Goal: Task Accomplishment & Management: Use online tool/utility

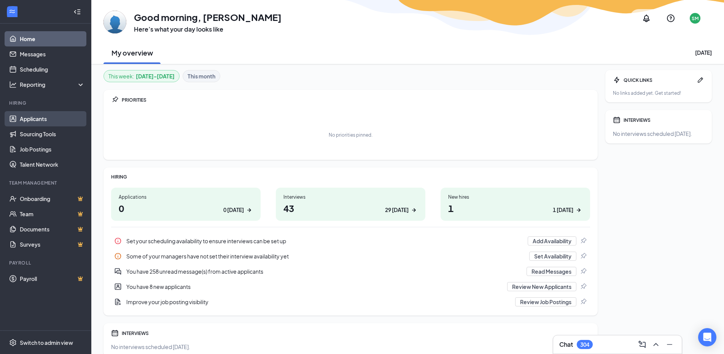
click at [29, 123] on link "Applicants" at bounding box center [52, 118] width 65 height 15
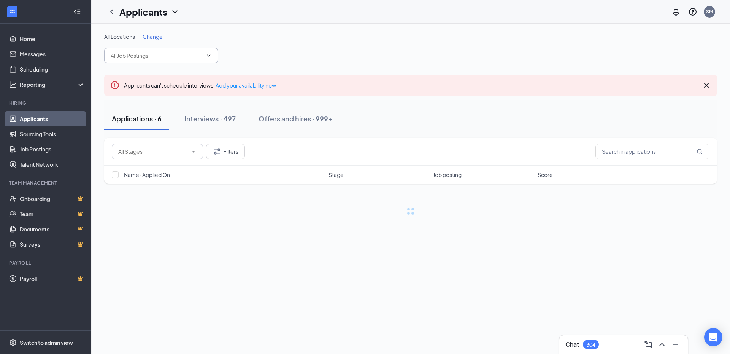
click at [162, 56] on input "text" at bounding box center [157, 55] width 92 height 8
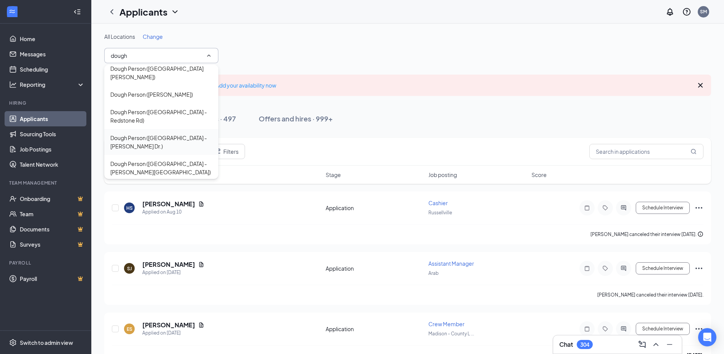
scroll to position [114, 0]
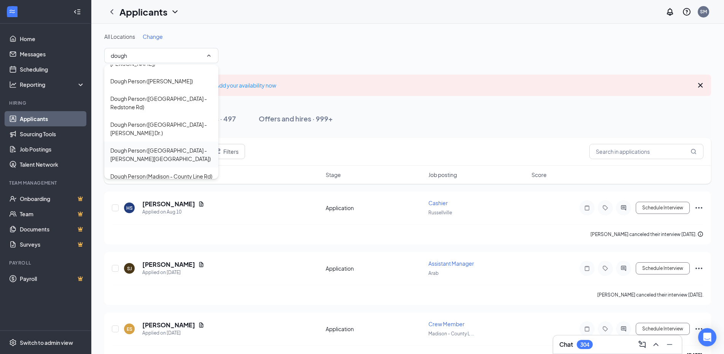
click at [133, 141] on div "Dough Person ([GEOGRAPHIC_DATA] - [PERSON_NAME][GEOGRAPHIC_DATA])" at bounding box center [161, 154] width 114 height 26
type input "Dough Person ([GEOGRAPHIC_DATA] - [PERSON_NAME][GEOGRAPHIC_DATA])"
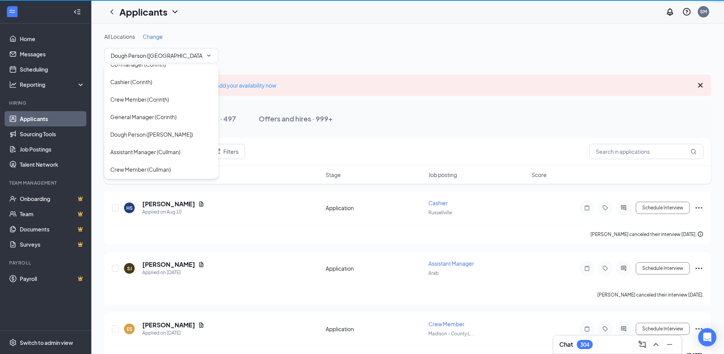
scroll to position [769, 0]
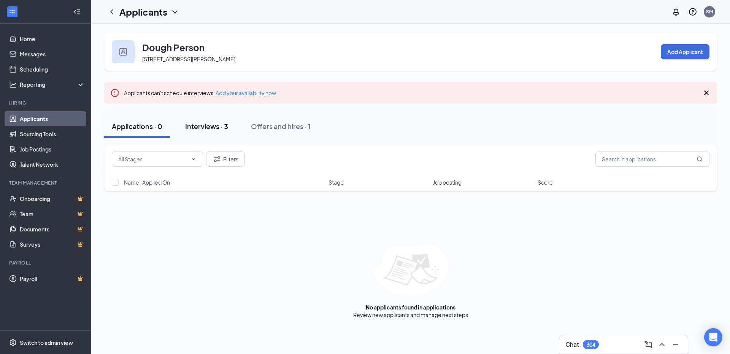
click at [204, 128] on div "Interviews · 3" at bounding box center [206, 126] width 43 height 10
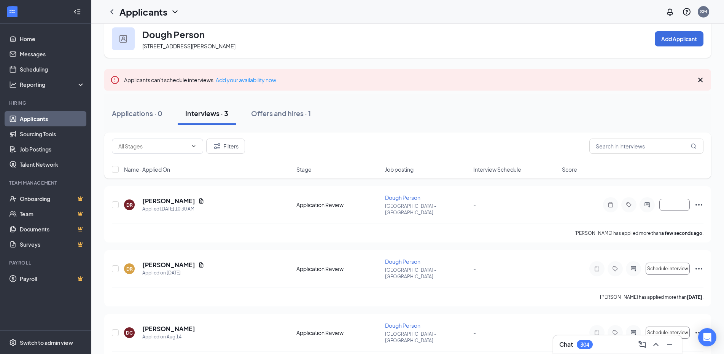
scroll to position [20, 0]
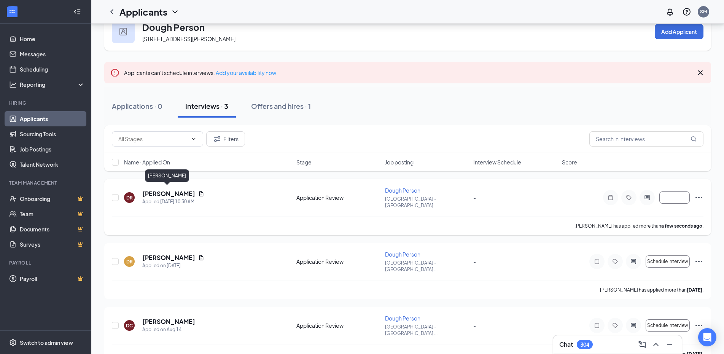
click at [176, 189] on h5 "[PERSON_NAME]" at bounding box center [168, 193] width 53 height 8
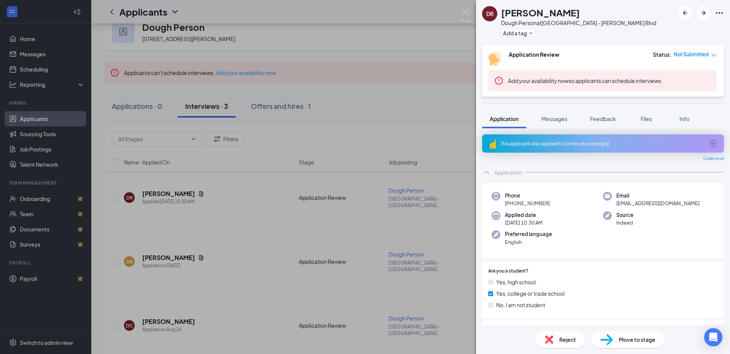
click at [560, 147] on div "This applicant also applied to 1 other job posting(s)" at bounding box center [603, 143] width 242 height 18
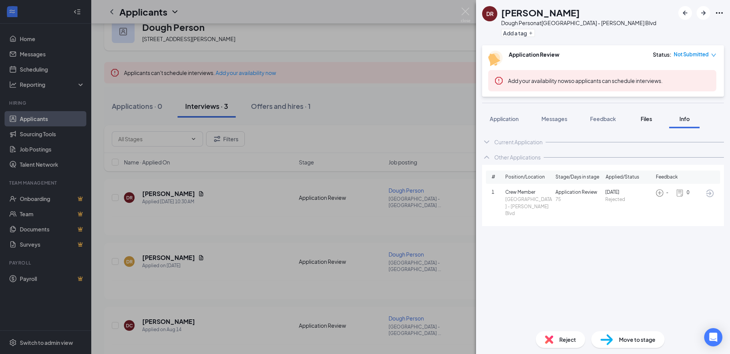
click at [641, 119] on div "Files" at bounding box center [646, 119] width 15 height 8
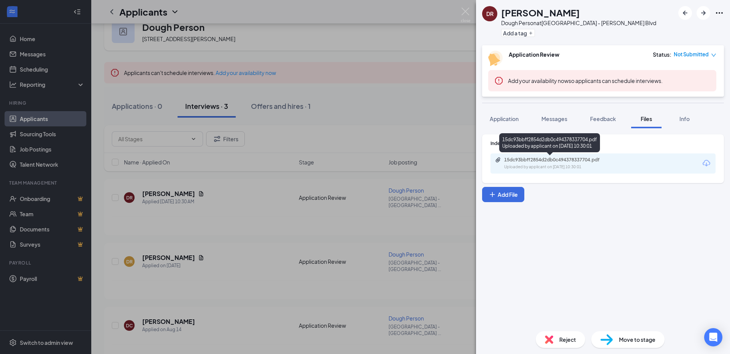
click at [556, 158] on div "15dc93bbff2854d2db0c494378337704.pdf" at bounding box center [557, 160] width 106 height 6
click at [684, 124] on button "Info" at bounding box center [684, 118] width 30 height 19
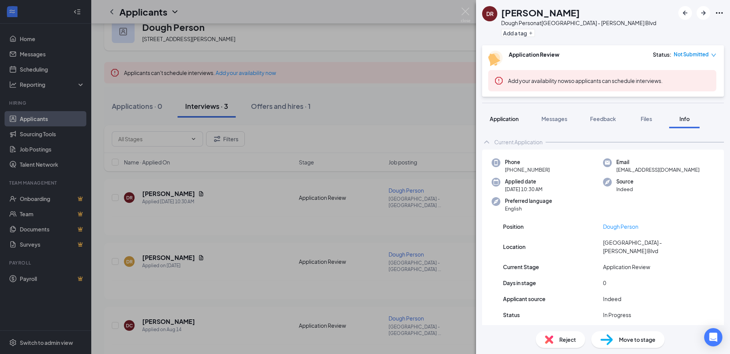
click at [506, 122] on span "Application" at bounding box center [504, 118] width 29 height 7
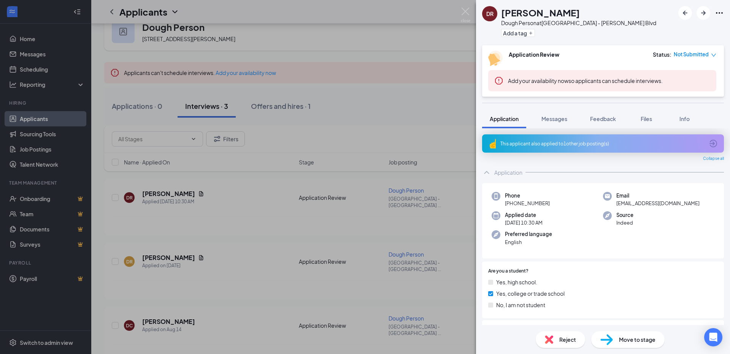
click at [566, 145] on div "This applicant also applied to 1 other job posting(s)" at bounding box center [603, 143] width 204 height 6
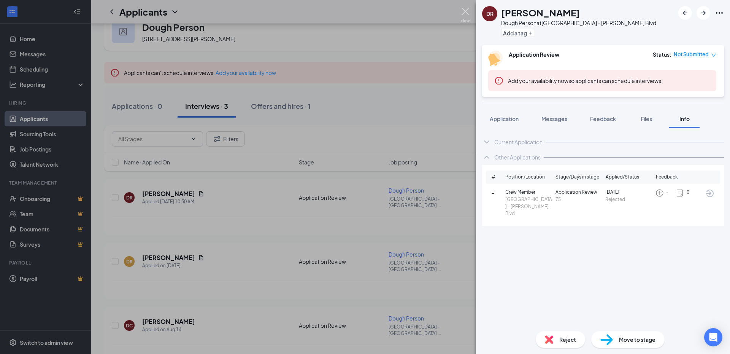
click at [461, 13] on img at bounding box center [466, 15] width 10 height 15
